Goal: Check status: Check status

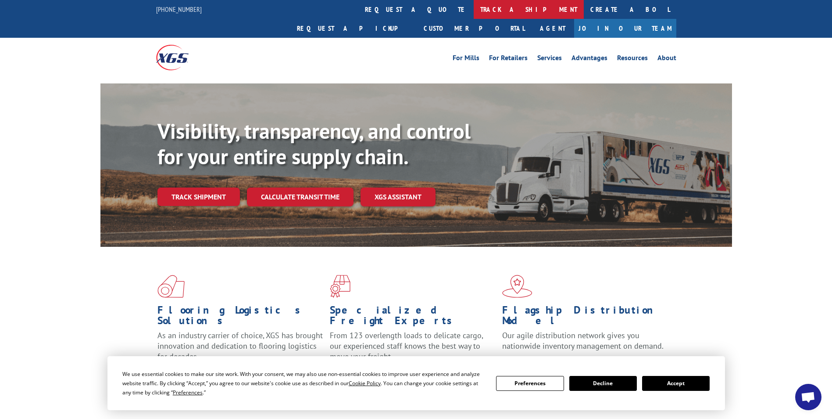
click at [474, 11] on link "track a shipment" at bounding box center [529, 9] width 110 height 19
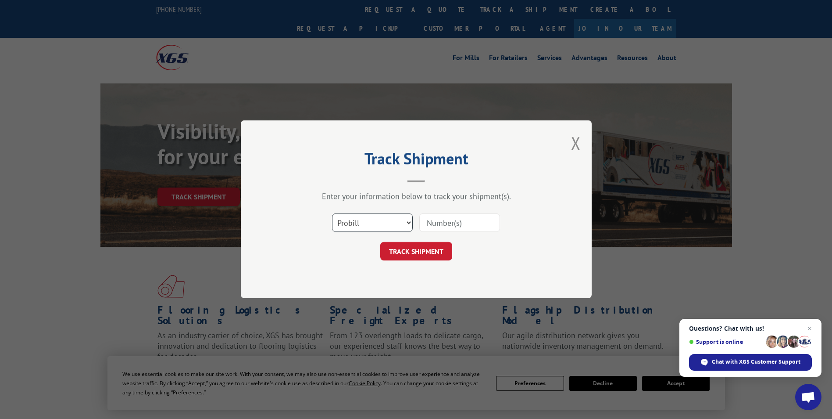
click at [405, 222] on select "Select category... Probill BOL PO" at bounding box center [372, 223] width 81 height 18
select select "bol"
click at [332, 214] on select "Select category... Probill BOL PO" at bounding box center [372, 223] width 81 height 18
click at [425, 228] on input at bounding box center [459, 223] width 81 height 18
paste input "3049424"
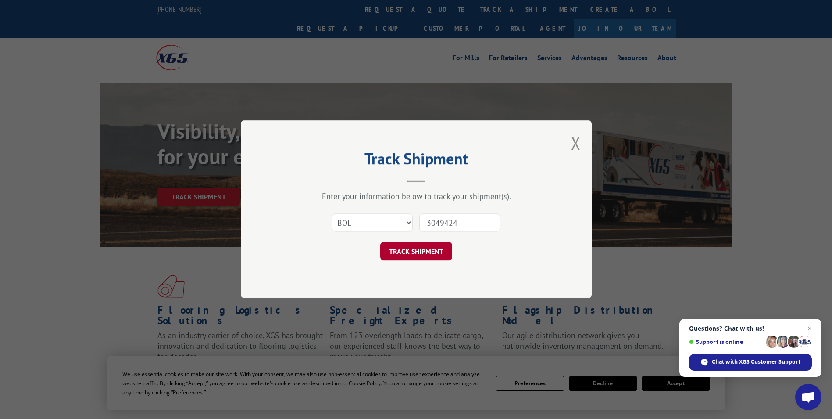
type input "3049424"
click at [431, 247] on button "TRACK SHIPMENT" at bounding box center [416, 251] width 72 height 18
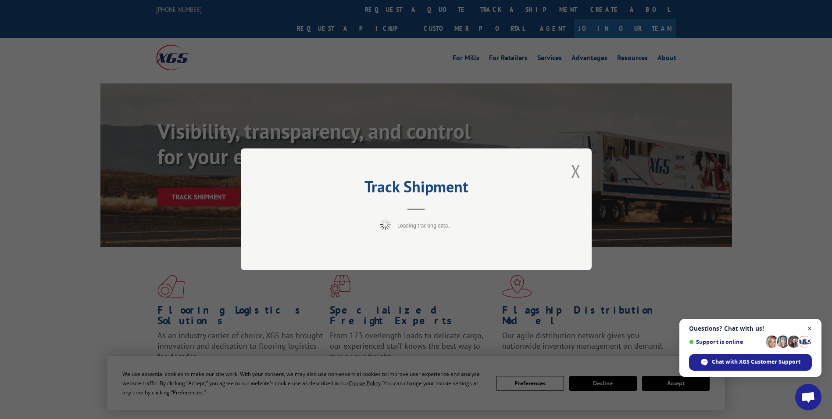
click at [810, 327] on span "Close chat" at bounding box center [810, 328] width 11 height 11
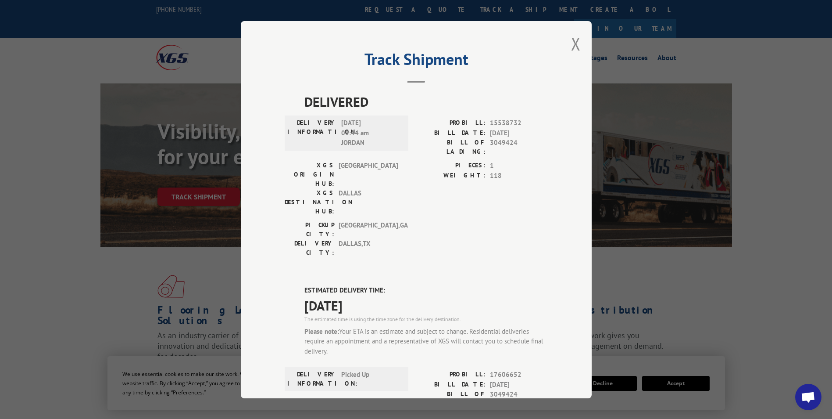
drag, startPoint x: 573, startPoint y: 46, endPoint x: 572, endPoint y: 51, distance: 5.0
click at [573, 46] on button "Close modal" at bounding box center [576, 43] width 10 height 23
